Goal: Find contact information

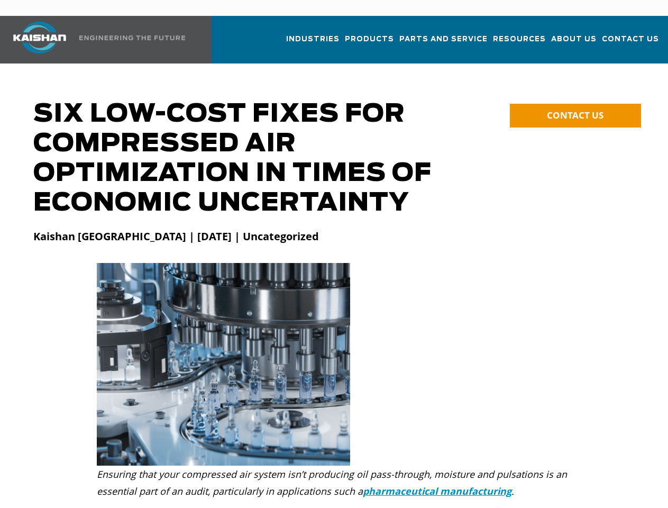
click at [334, 263] on img at bounding box center [223, 364] width 253 height 202
click at [575, 109] on span "CONTACT US" at bounding box center [575, 115] width 57 height 12
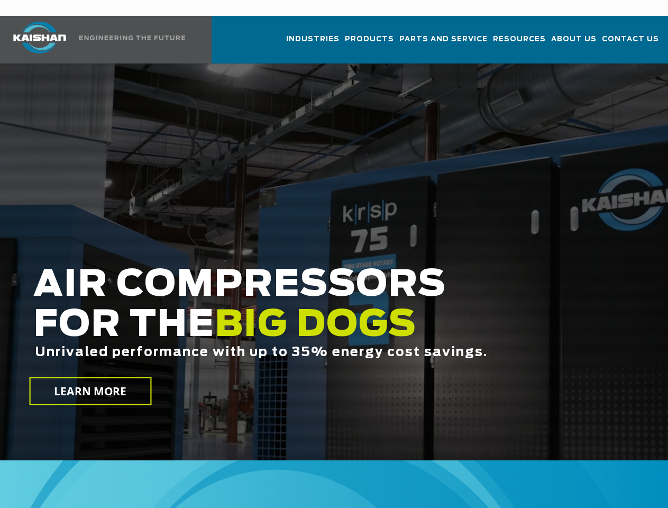
click at [334, 265] on h2 "AIR COMPRESSORS FOR THE BIG DOGS Unrivaled performance with up to 35% energy co…" at bounding box center [282, 328] width 499 height 127
